Goal: Find specific page/section: Find specific page/section

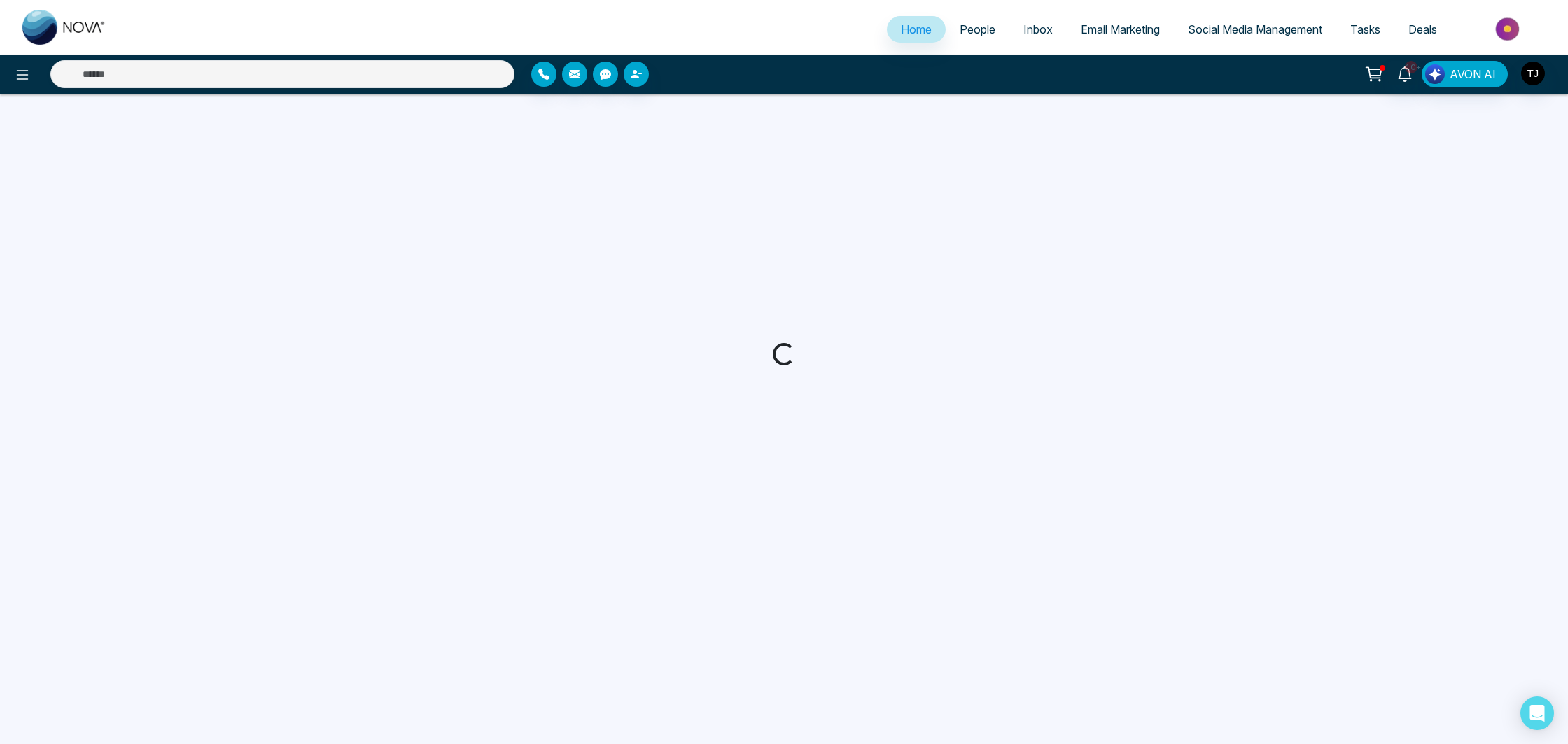
select select "*"
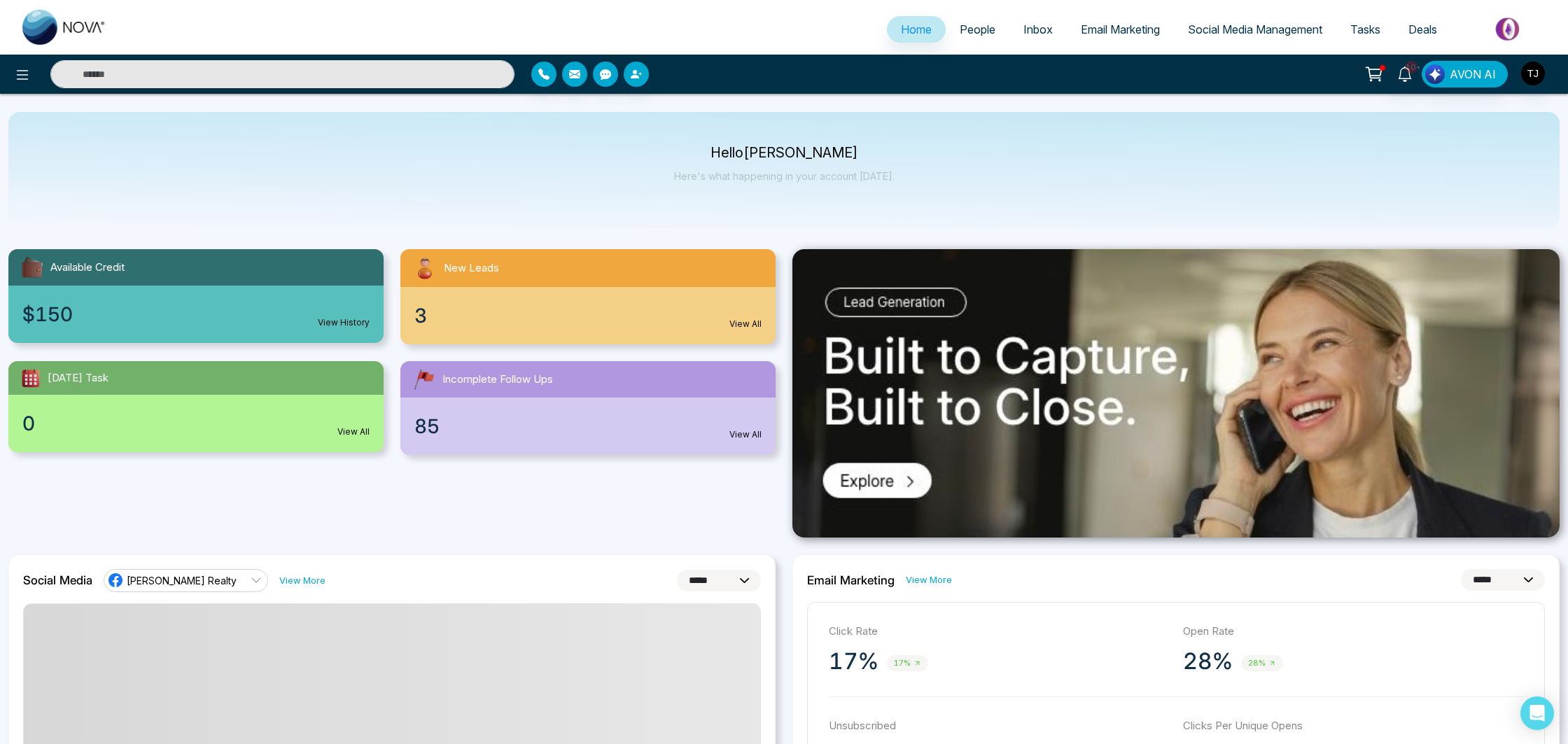
click at [960, 23] on span "People" at bounding box center [978, 29] width 36 height 14
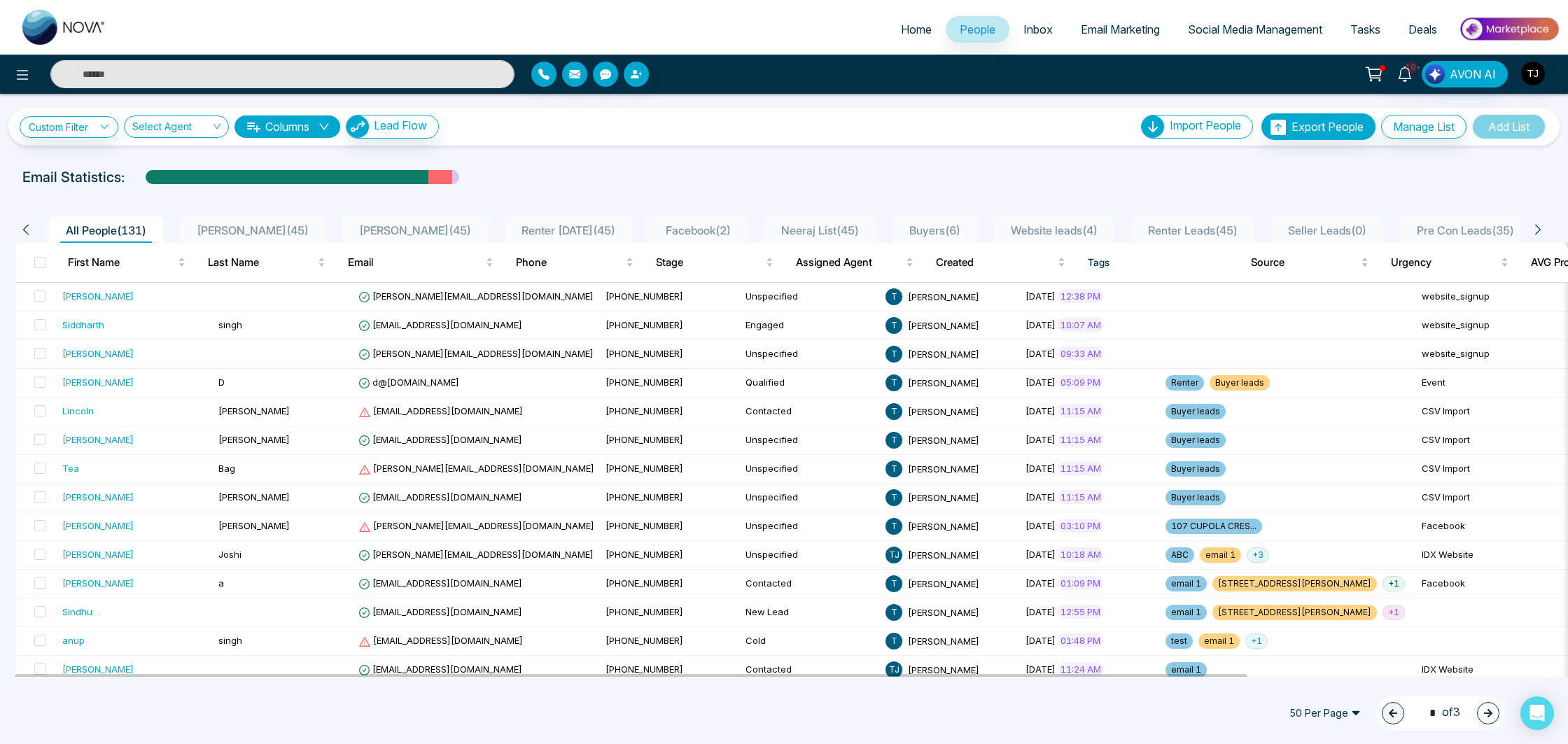
click at [1508, 29] on img at bounding box center [1509, 28] width 101 height 31
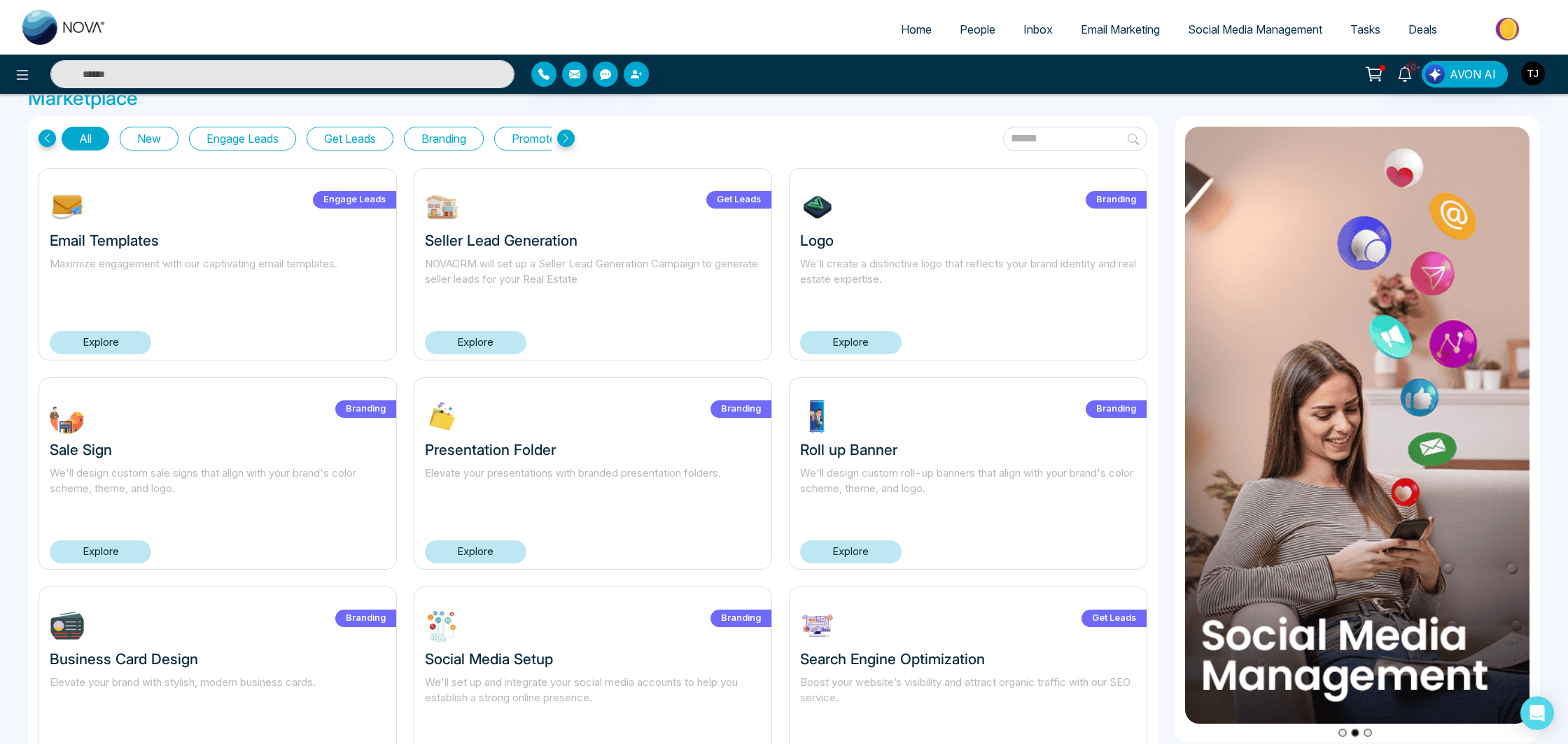
scroll to position [22, 0]
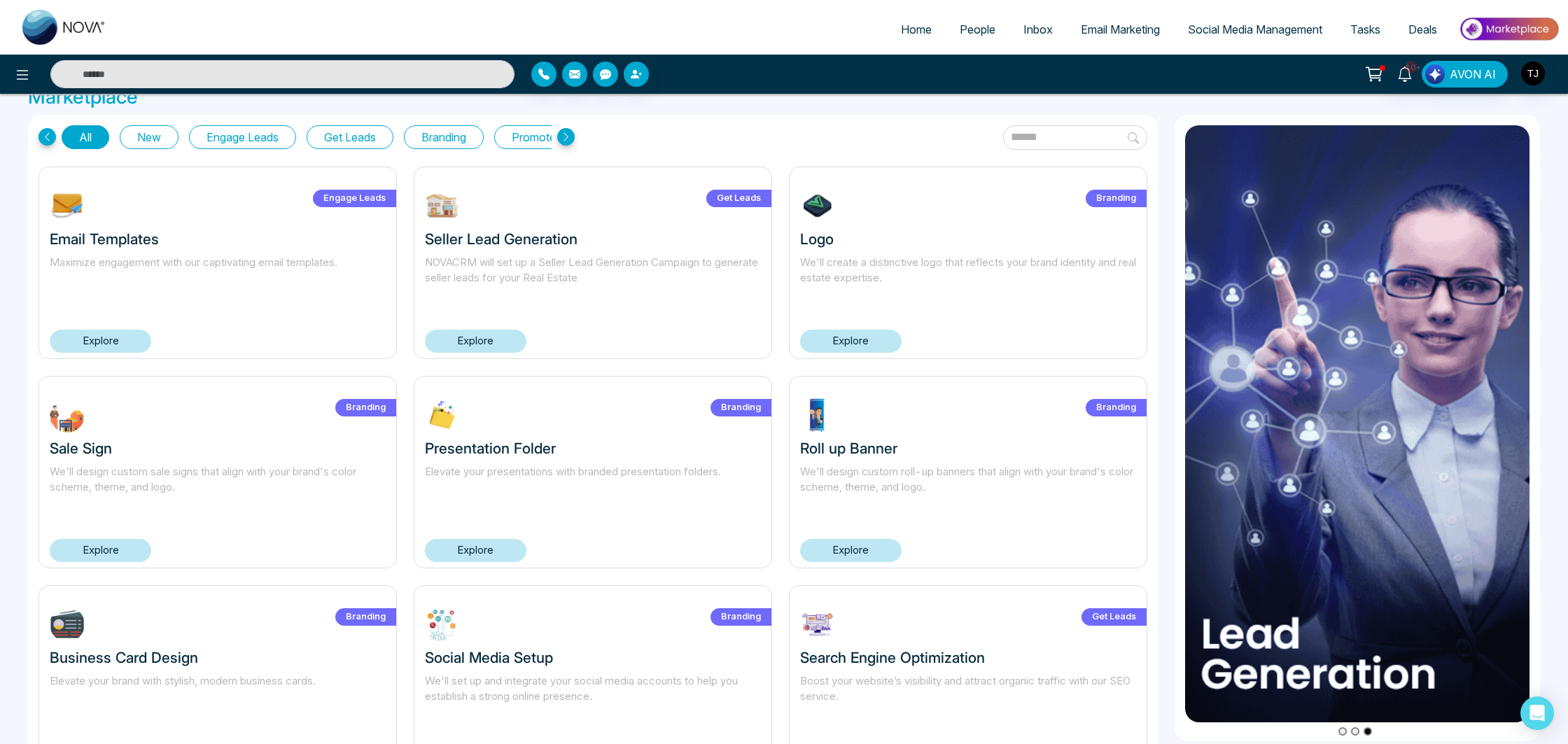
click at [1155, 37] on link "Email Marketing" at bounding box center [1120, 29] width 107 height 27
